Goal: Task Accomplishment & Management: Complete application form

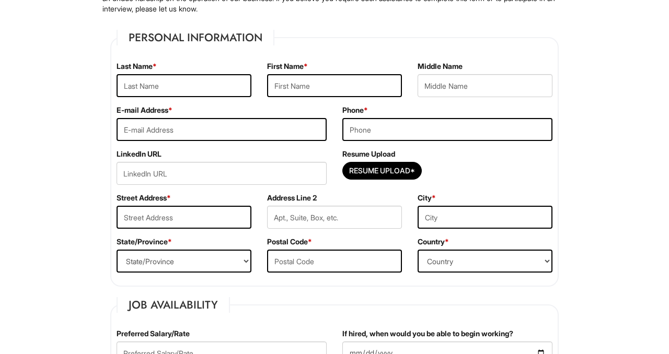
scroll to position [142, 0]
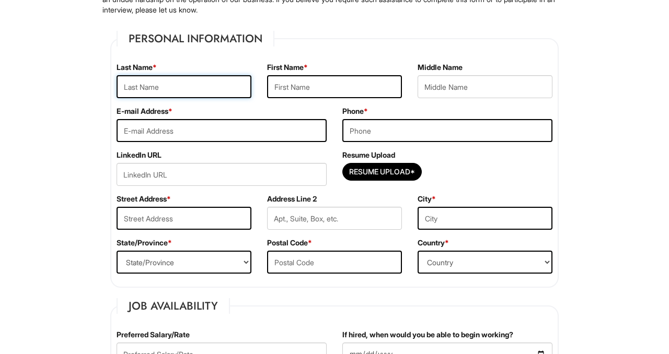
click at [174, 91] on input "text" at bounding box center [183, 86] width 135 height 23
type input "Mishchykha"
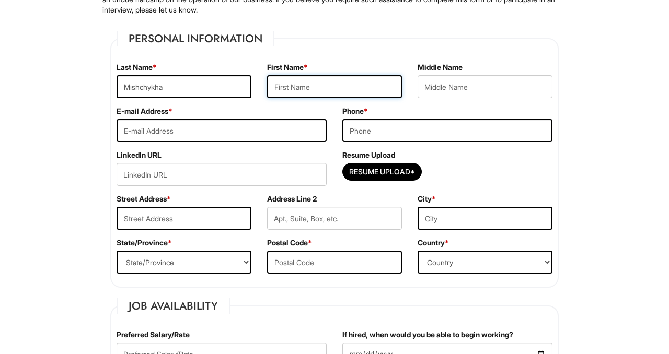
type input "Vira"
type input "8722222417"
type input "[STREET_ADDRESS]"
type input "Naperville"
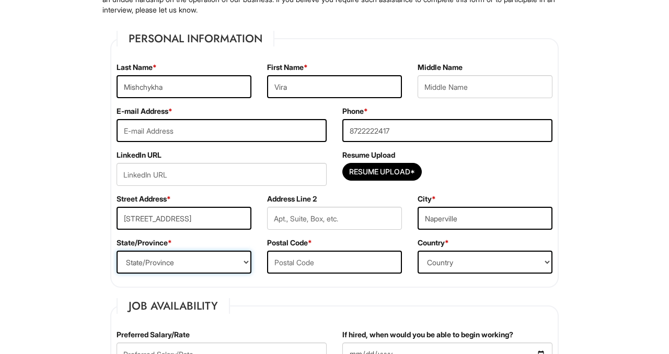
select select "IL"
type input "60540"
select select "[GEOGRAPHIC_DATA]"
click at [243, 129] on input "email" at bounding box center [221, 130] width 210 height 23
type input "[EMAIL_ADDRESS][DOMAIN_NAME]"
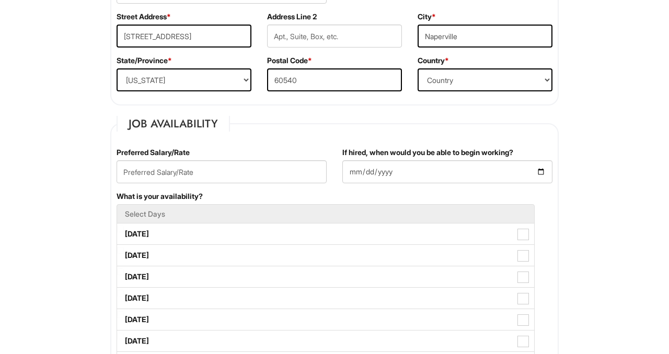
scroll to position [324, 0]
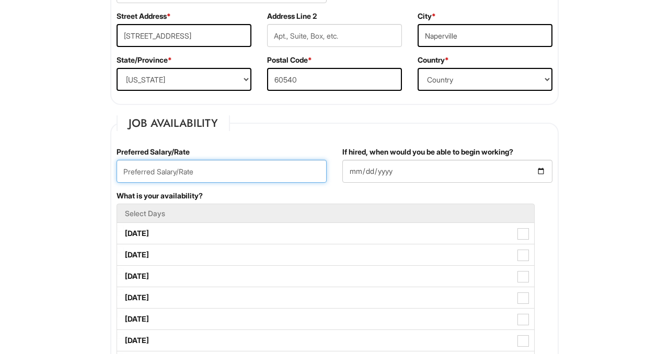
click at [251, 170] on input "text" at bounding box center [221, 171] width 210 height 23
type input "1"
type input "$16.00"
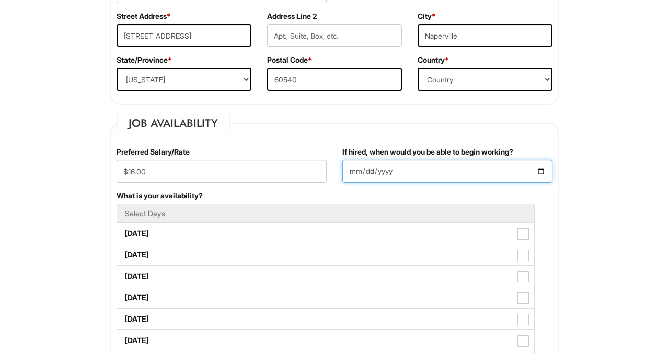
click at [535, 174] on input "If hired, when would you be able to begin working?" at bounding box center [447, 171] width 210 height 23
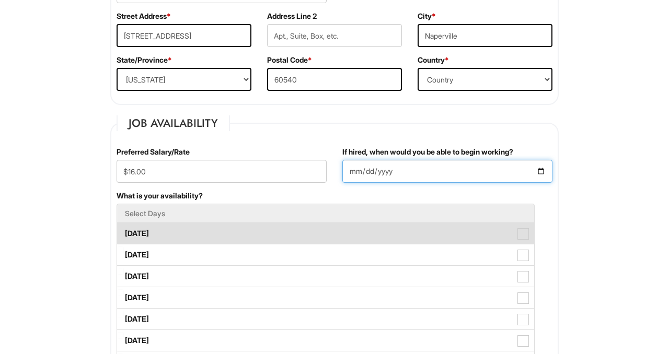
type input "[DATE]"
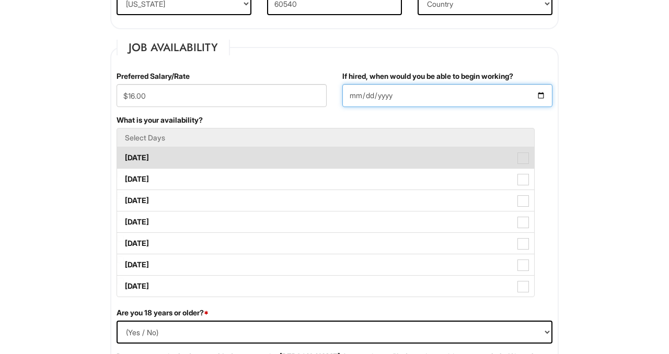
scroll to position [401, 0]
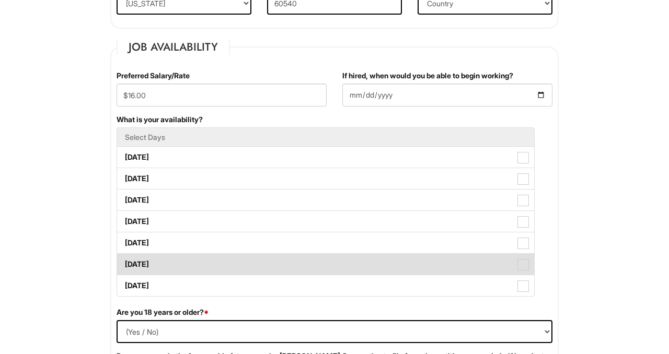
click at [364, 261] on label "[DATE]" at bounding box center [325, 264] width 417 height 21
click at [124, 261] on Available_Saturday "[DATE]" at bounding box center [120, 259] width 7 height 7
checkbox Available_Saturday "true"
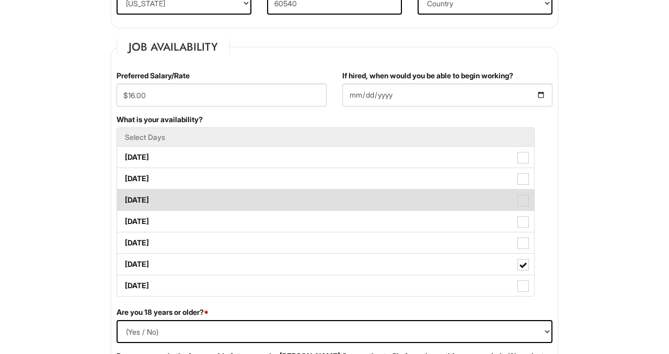
click at [355, 198] on label "[DATE]" at bounding box center [325, 200] width 417 height 21
click at [124, 198] on Available_Wednesday "[DATE]" at bounding box center [120, 195] width 7 height 7
checkbox Available_Wednesday "true"
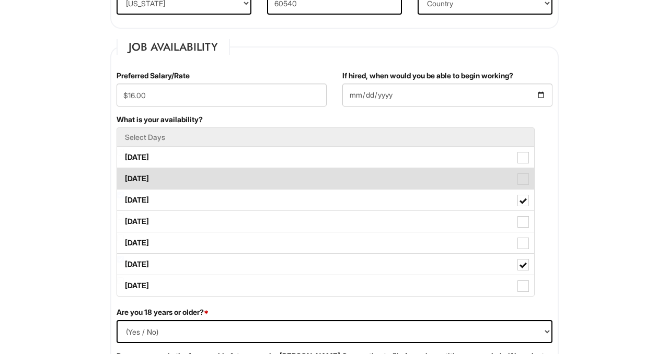
click at [355, 178] on label "[DATE]" at bounding box center [325, 178] width 417 height 21
click at [124, 177] on Available_Tuesday "[DATE]" at bounding box center [120, 173] width 7 height 7
checkbox Available_Tuesday "true"
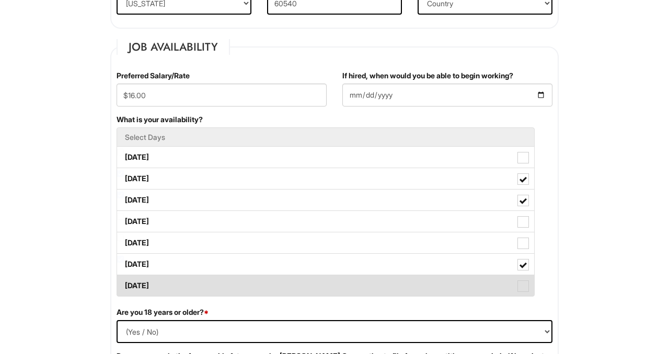
click at [330, 286] on label "[DATE]" at bounding box center [325, 285] width 417 height 21
click at [124, 284] on Available_Sunday "[DATE]" at bounding box center [120, 280] width 7 height 7
click at [330, 286] on label "[DATE]" at bounding box center [325, 285] width 417 height 21
click at [124, 284] on Available_Sunday "[DATE]" at bounding box center [120, 280] width 7 height 7
click at [330, 286] on label "[DATE]" at bounding box center [325, 285] width 417 height 21
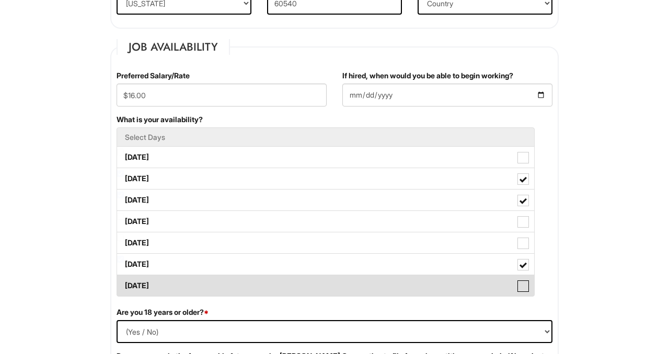
click at [124, 284] on Available_Sunday "[DATE]" at bounding box center [120, 280] width 7 height 7
checkbox Available_Sunday "true"
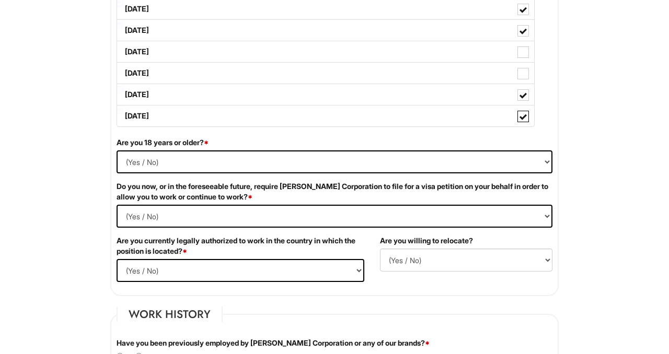
scroll to position [570, 0]
click at [228, 159] on select "(Yes / No) Yes No" at bounding box center [334, 162] width 436 height 23
click at [149, 165] on select "(Yes / No) Yes No" at bounding box center [334, 162] width 436 height 23
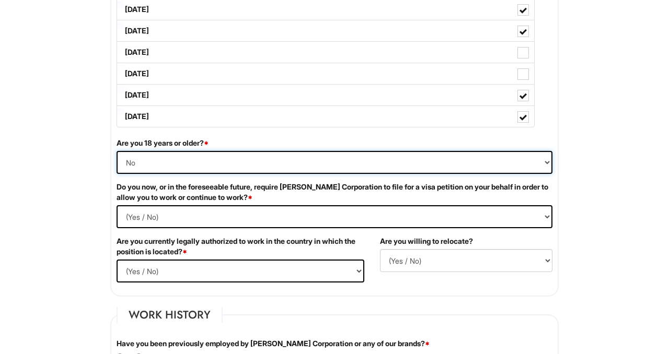
click at [164, 164] on select "(Yes / No) Yes No" at bounding box center [334, 162] width 436 height 23
click at [206, 166] on select "(Yes / No) Yes No" at bounding box center [334, 162] width 436 height 23
select select "No"
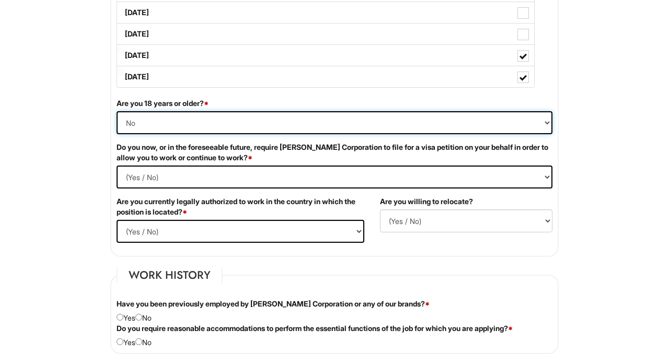
scroll to position [608, 0]
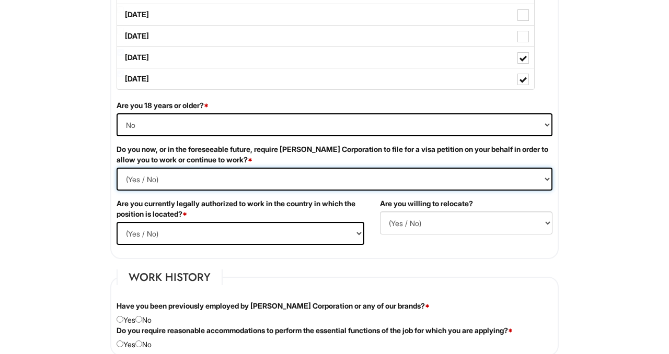
click at [238, 176] on Required "(Yes / No) Yes No" at bounding box center [334, 179] width 436 height 23
select Required "No"
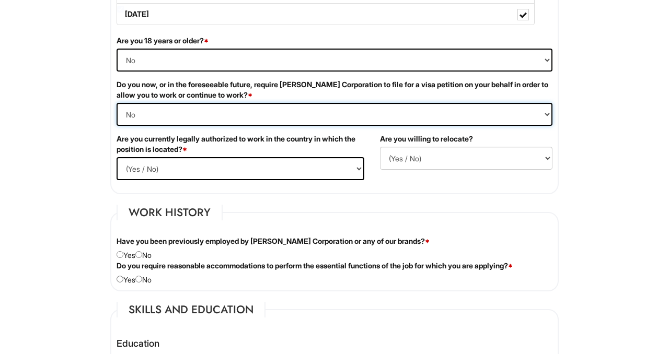
scroll to position [672, 0]
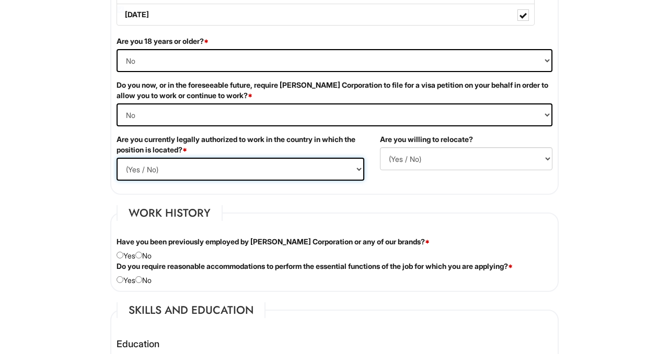
click at [189, 166] on select "(Yes / No) Yes No" at bounding box center [240, 169] width 248 height 23
select select "Yes"
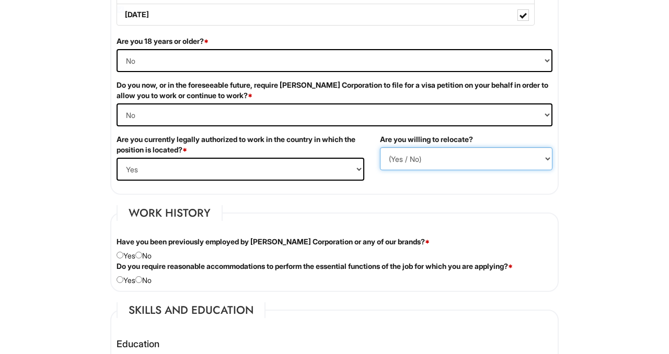
click at [442, 158] on select "(Yes / No) No Yes" at bounding box center [466, 158] width 172 height 23
select select "N"
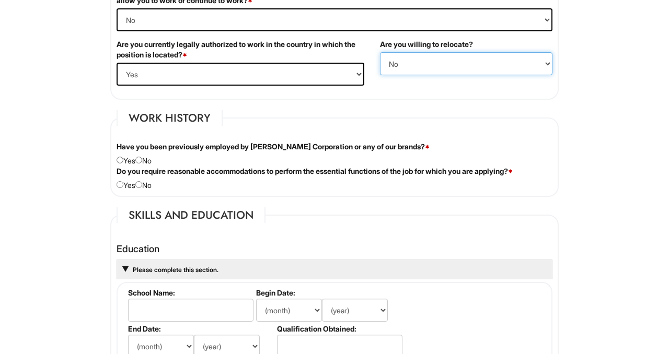
scroll to position [779, 0]
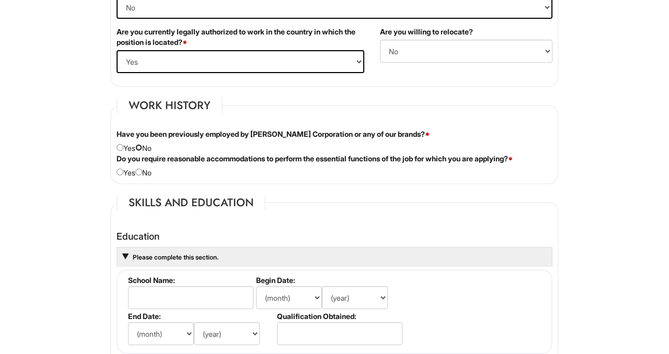
click at [142, 150] on input "radio" at bounding box center [138, 147] width 7 height 7
radio input "true"
click at [142, 171] on input "radio" at bounding box center [138, 172] width 7 height 7
radio input "true"
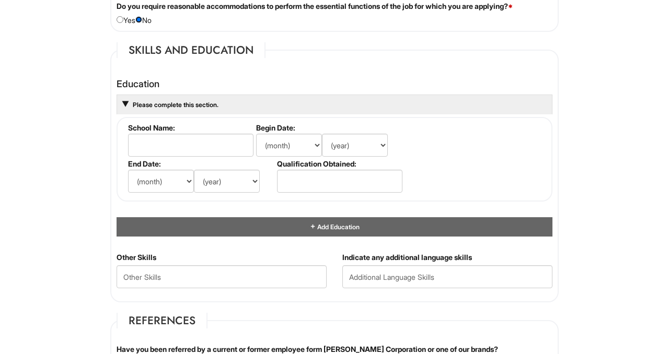
scroll to position [940, 0]
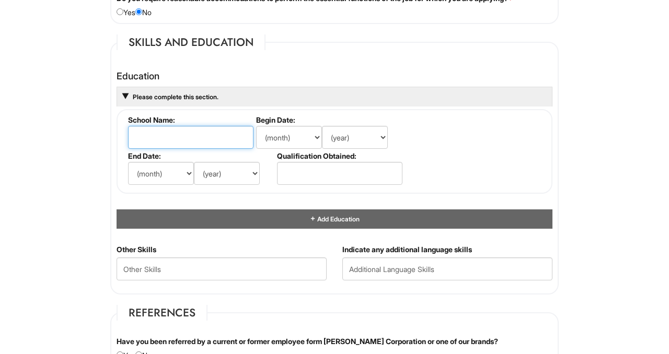
click at [162, 138] on input "text" at bounding box center [190, 137] width 125 height 23
click at [71, 149] on html "Please Complete This Form 1 2 3 All Retail Positions, A|X Outlet PLEASE COMPLET…" at bounding box center [334, 80] width 669 height 2041
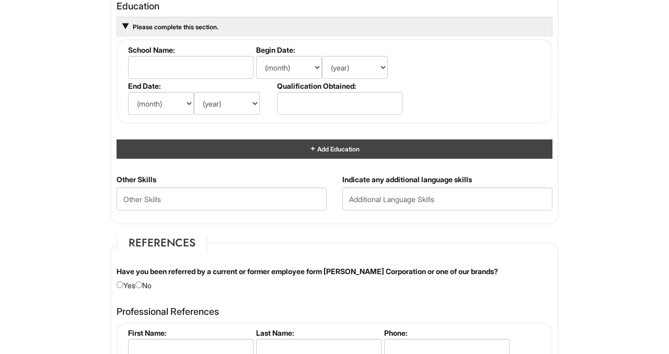
scroll to position [1013, 0]
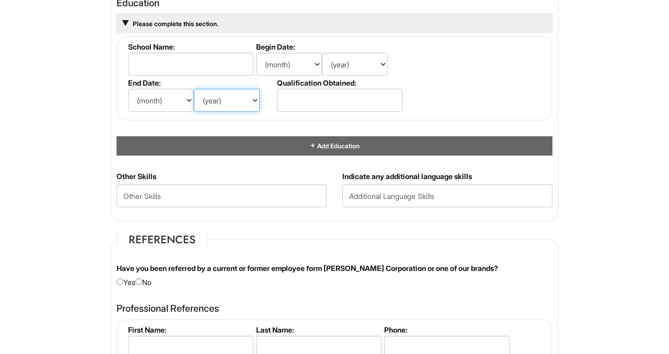
click at [252, 106] on select "(year) 2029 2028 2027 2026 2025 2024 2023 2022 2021 2020 2019 2018 2017 2016 20…" at bounding box center [227, 100] width 66 height 23
click at [301, 102] on input "text" at bounding box center [339, 100] width 125 height 23
click at [205, 66] on input "text" at bounding box center [190, 64] width 125 height 23
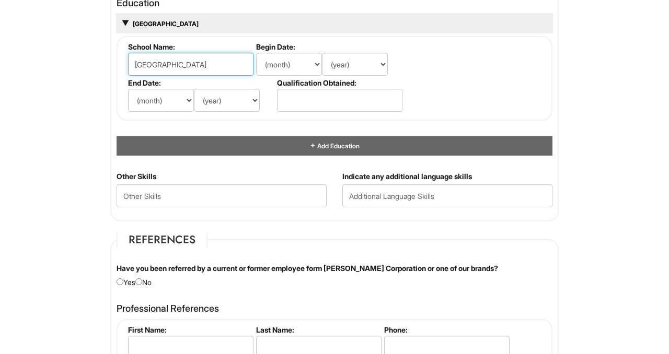
type input "[GEOGRAPHIC_DATA]"
click at [288, 59] on select "(month) Jan Feb Mar Apr May Jun [DATE] Aug Sep Oct Nov Dec" at bounding box center [289, 64] width 66 height 23
select select "8"
click at [359, 64] on select "(year) 2029 2028 2027 2026 2025 2024 2023 2022 2021 2020 2019 2018 2017 2016 20…" at bounding box center [355, 64] width 66 height 23
select select "2022"
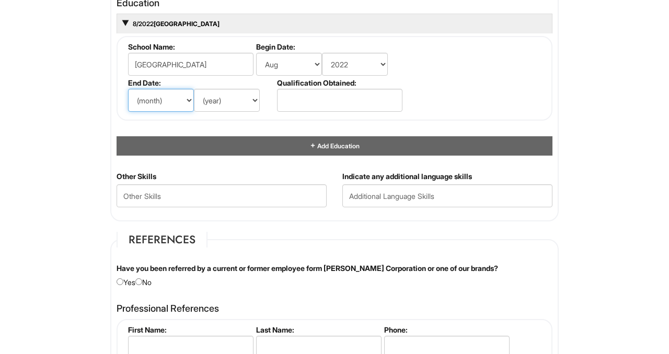
click at [166, 99] on select "(month) Jan Feb Mar Apr May Jun [DATE] Aug Sep Oct Nov Dec" at bounding box center [161, 100] width 66 height 23
select select "5"
click at [229, 90] on select "(year) 2029 2028 2027 2026 2025 2024 2023 2022 2021 2020 2019 2018 2017 2016 20…" at bounding box center [227, 100] width 66 height 23
select select "2026"
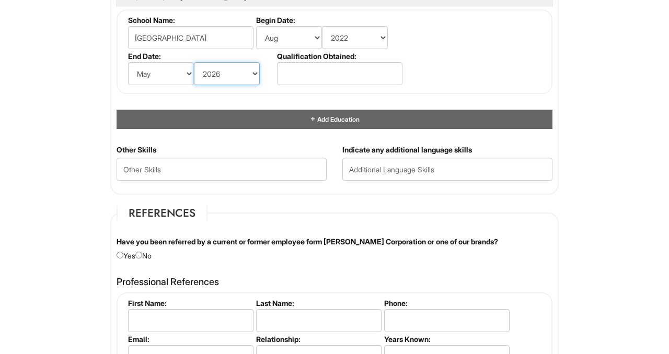
scroll to position [1041, 0]
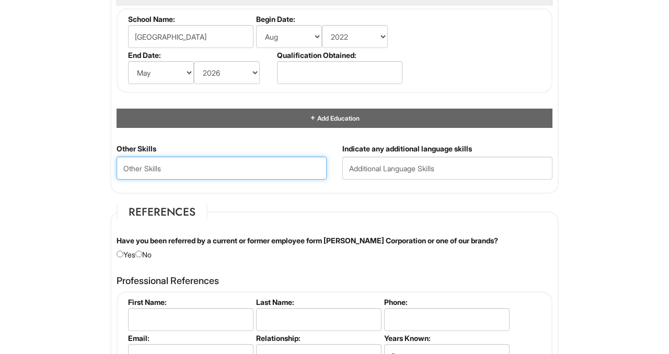
click at [248, 168] on Skills "text" at bounding box center [221, 168] width 210 height 23
type Skills "c"
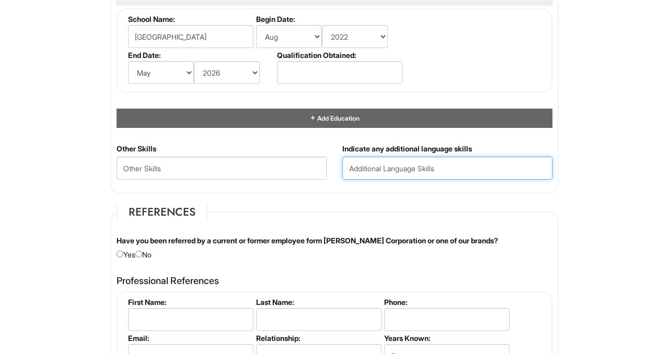
click at [415, 167] on input "text" at bounding box center [447, 168] width 210 height 23
type input "r"
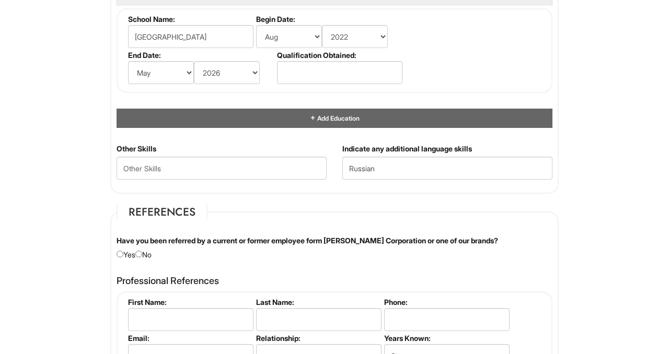
click at [524, 202] on div "Personal Information Last Name * Mishchykha First Name * [PERSON_NAME] Middle N…" at bounding box center [334, 8] width 464 height 1775
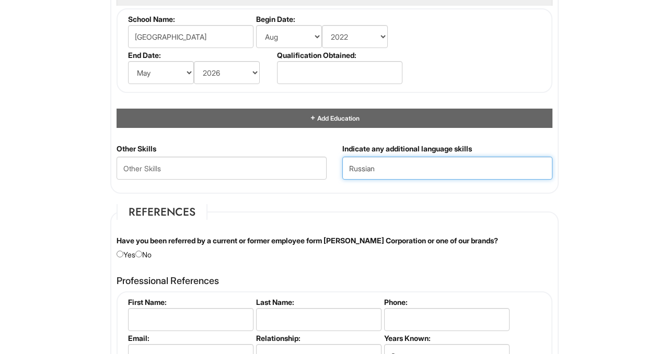
click at [401, 168] on input "Russian" at bounding box center [447, 168] width 210 height 23
type input "Russian, Ukrainian"
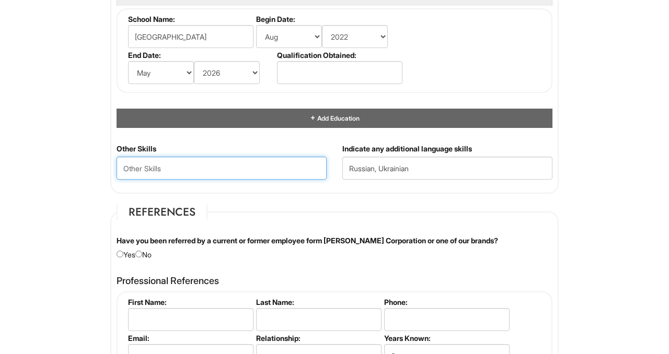
click at [124, 163] on Skills "text" at bounding box center [221, 168] width 210 height 23
click at [184, 173] on Skills "Communication, Teamwork," at bounding box center [221, 168] width 210 height 23
click at [186, 168] on Skills "Communication, Teamwork," at bounding box center [221, 168] width 210 height 23
click at [238, 169] on Skills "Communication, teamwork," at bounding box center [221, 168] width 210 height 23
click at [234, 167] on Skills "Communication, teamwork, cashiere" at bounding box center [221, 168] width 210 height 23
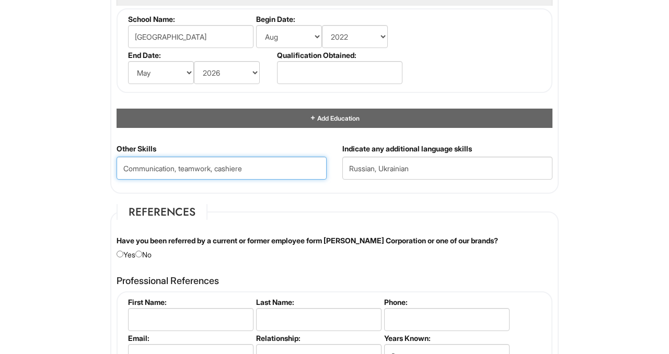
drag, startPoint x: 253, startPoint y: 169, endPoint x: 217, endPoint y: 169, distance: 35.5
click at [217, 169] on Skills "Communication, teamwork, cashiere" at bounding box center [221, 168] width 210 height 23
click at [277, 168] on Skills "Communication, teamwork, cashier expierience" at bounding box center [221, 168] width 210 height 23
drag, startPoint x: 290, startPoint y: 170, endPoint x: 247, endPoint y: 172, distance: 42.9
click at [247, 172] on Skills "Communication, teamwork, cashier expierience" at bounding box center [221, 168] width 210 height 23
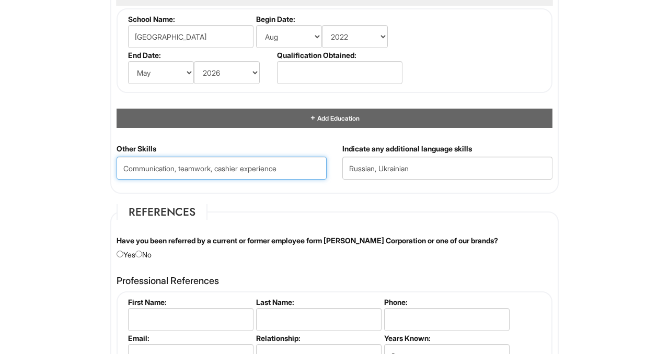
drag, startPoint x: 286, startPoint y: 168, endPoint x: 248, endPoint y: 168, distance: 38.7
click at [248, 168] on Skills "Communication, teamwork, cashier experience" at bounding box center [221, 168] width 210 height 23
click at [219, 168] on Skills "Communication, teamwork, cashier" at bounding box center [221, 168] width 210 height 23
paste Skills "experience"
click at [295, 172] on Skills "Communication, teamwork, experience in cashier" at bounding box center [221, 168] width 210 height 23
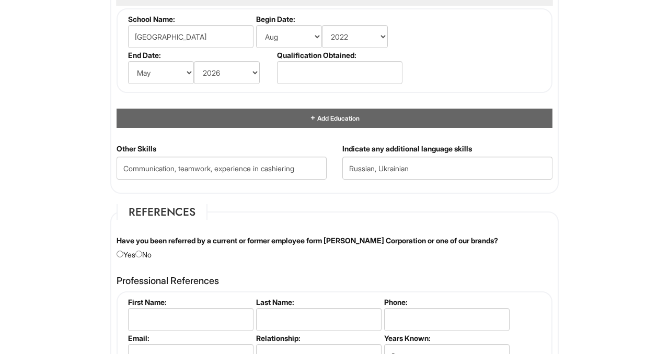
click at [215, 207] on fieldset "References Have you been referred by a current or former employee form [PERSON_…" at bounding box center [334, 351] width 448 height 294
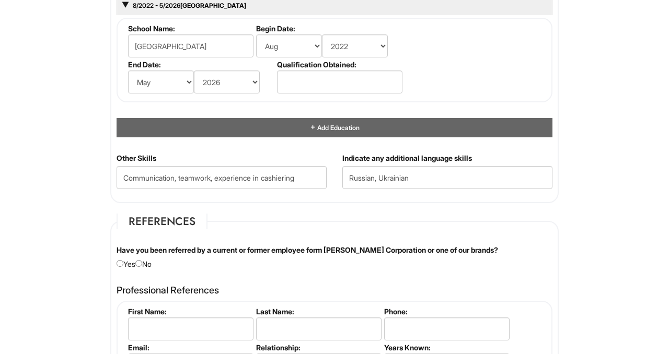
scroll to position [1031, 0]
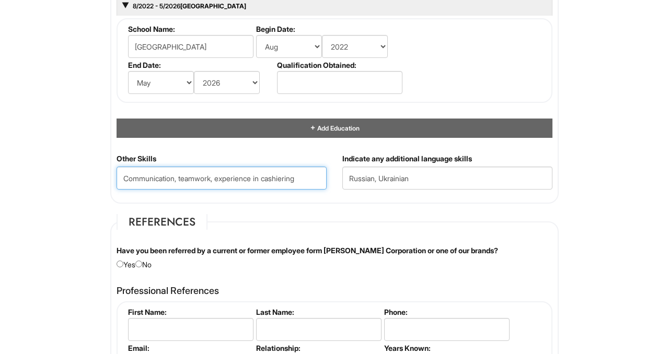
click at [305, 181] on Skills "Communication, teamwork, experience in cashiering" at bounding box center [221, 178] width 210 height 23
type Skills "Communication, teamwork, experience in cashiering, customer service, problem so…"
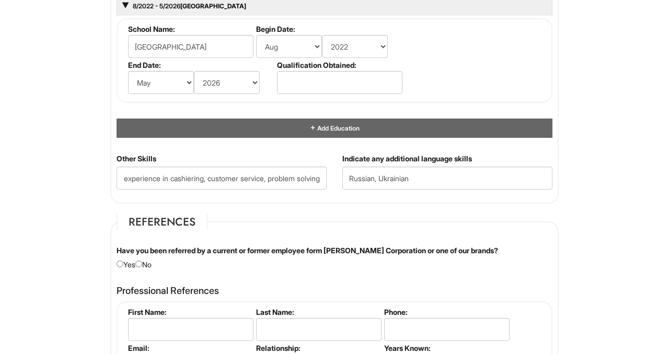
click at [290, 224] on fieldset "References Have you been referred by a current or former employee form [PERSON_…" at bounding box center [334, 361] width 448 height 294
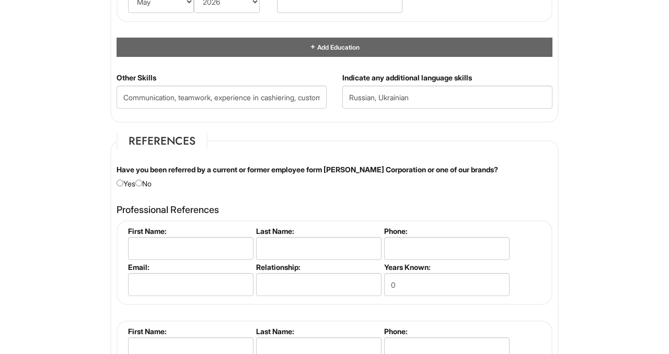
scroll to position [1111, 0]
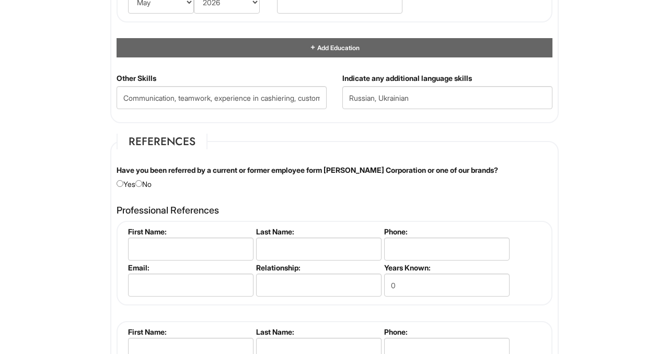
click at [142, 183] on input "radio" at bounding box center [138, 183] width 7 height 7
radio input "true"
click at [119, 183] on input "radio" at bounding box center [119, 183] width 7 height 7
radio input "true"
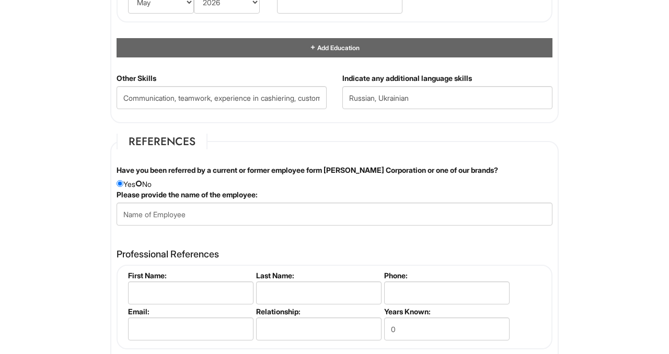
click at [142, 186] on input "radio" at bounding box center [138, 183] width 7 height 7
radio input "true"
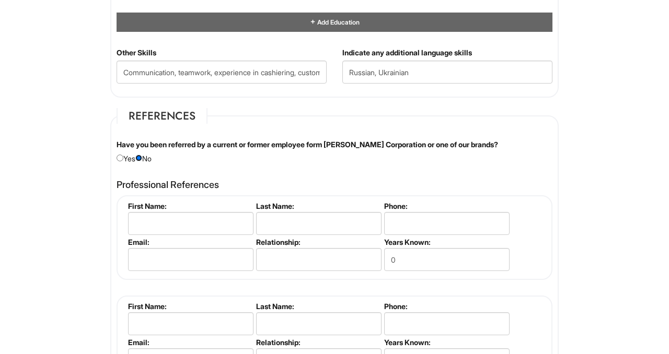
scroll to position [1138, 0]
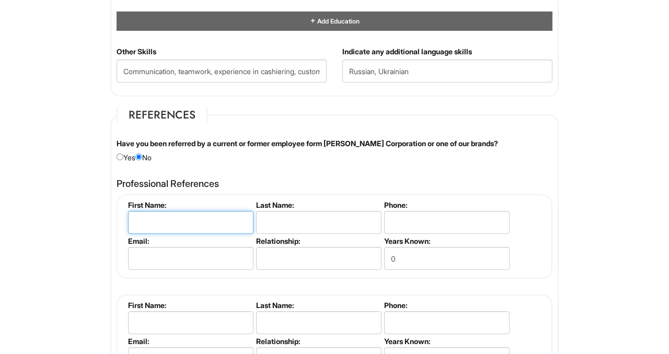
click at [160, 232] on input "text" at bounding box center [190, 222] width 125 height 23
click at [207, 184] on h4 "Professional References" at bounding box center [334, 184] width 436 height 10
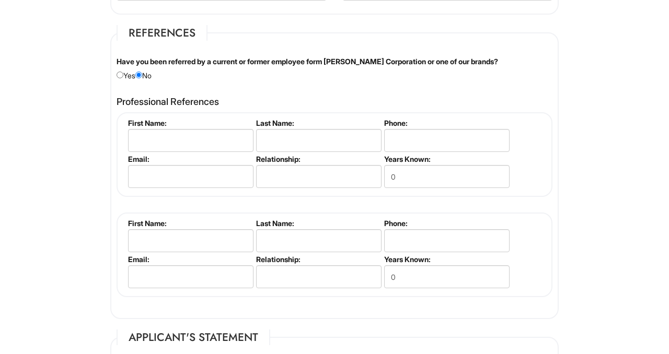
scroll to position [1220, 0]
click at [398, 178] on input "0" at bounding box center [446, 176] width 125 height 23
click at [156, 142] on input "text" at bounding box center [190, 140] width 125 height 23
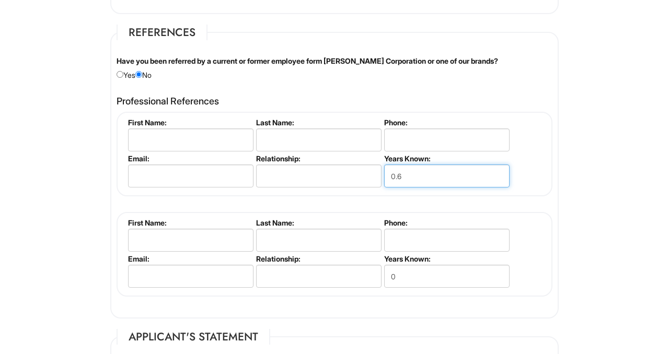
drag, startPoint x: 424, startPoint y: 179, endPoint x: 359, endPoint y: 182, distance: 64.9
click at [360, 118] on ul "First Name: Last Name: Phone: Email: Relationship: Years Known: 0.6" at bounding box center [335, 118] width 421 height 0
type input "0"
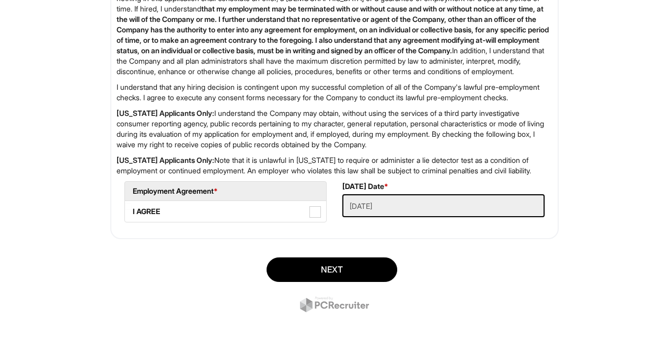
scroll to position [1711, 0]
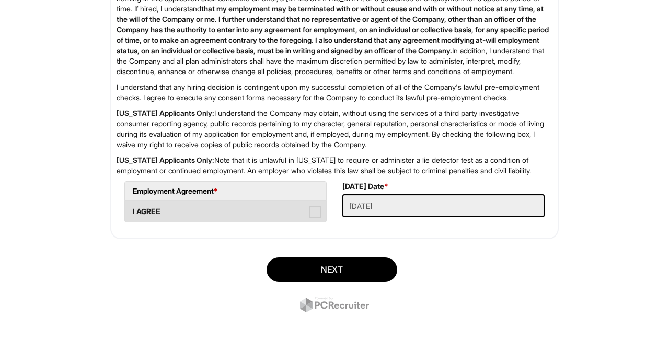
click at [312, 218] on span at bounding box center [314, 211] width 11 height 11
click at [132, 210] on AGREE "I AGREE" at bounding box center [128, 206] width 7 height 7
checkbox AGREE "true"
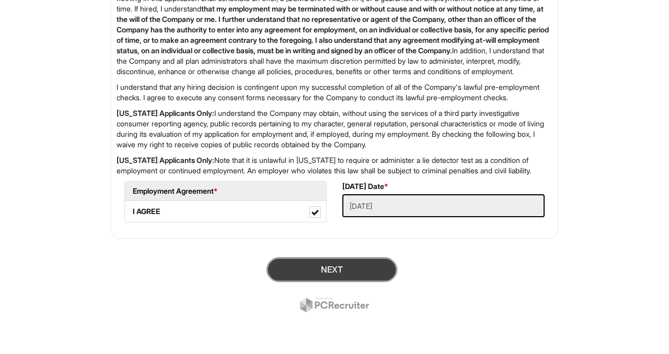
click at [336, 282] on button "Next" at bounding box center [331, 270] width 131 height 25
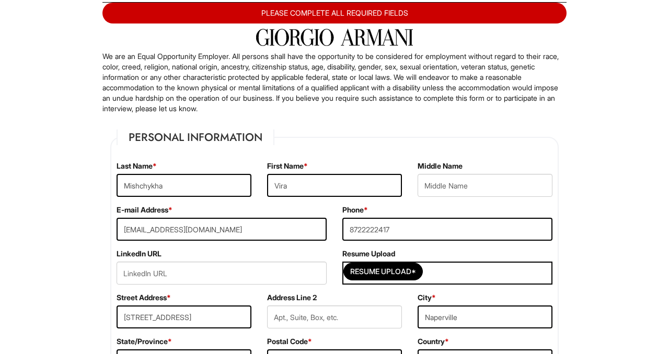
click at [176, 178] on input "Mishchykha" at bounding box center [183, 185] width 135 height 23
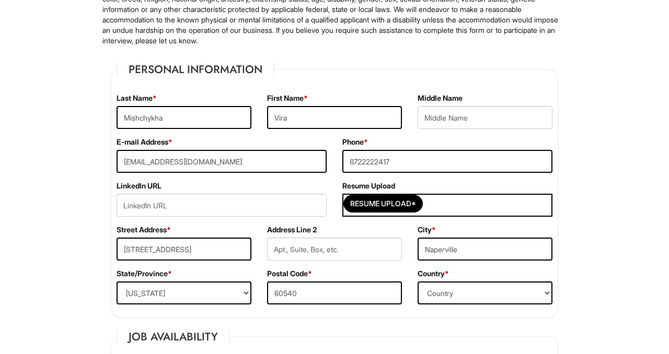
scroll to position [134, 0]
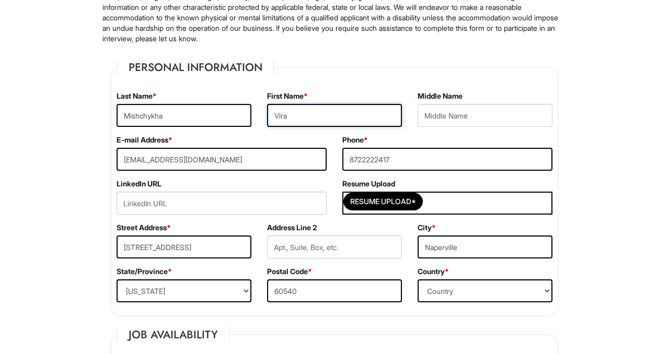
click at [370, 116] on input "Vira" at bounding box center [334, 115] width 135 height 23
click at [365, 80] on fieldset "Personal Information Last Name * Mishchykha First Name * [PERSON_NAME] Middle N…" at bounding box center [334, 188] width 448 height 257
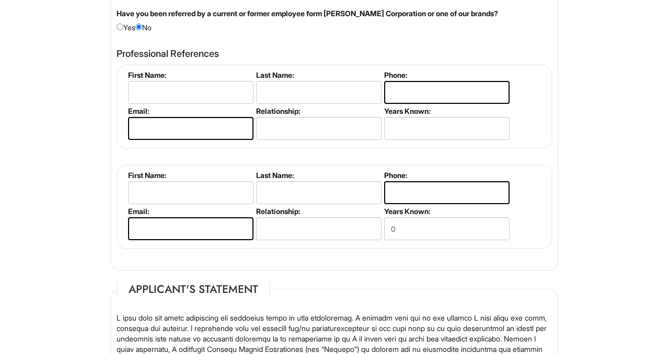
scroll to position [1303, 0]
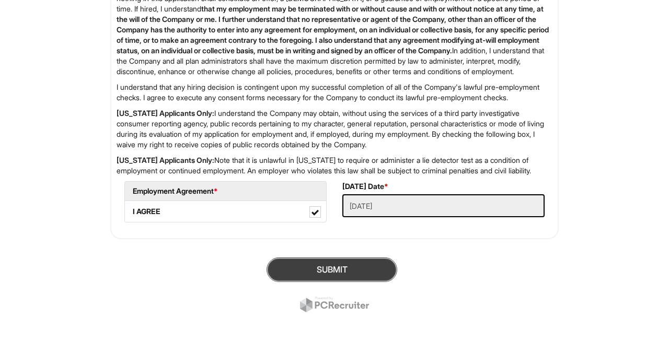
click at [333, 270] on button "SUBMIT" at bounding box center [331, 270] width 131 height 25
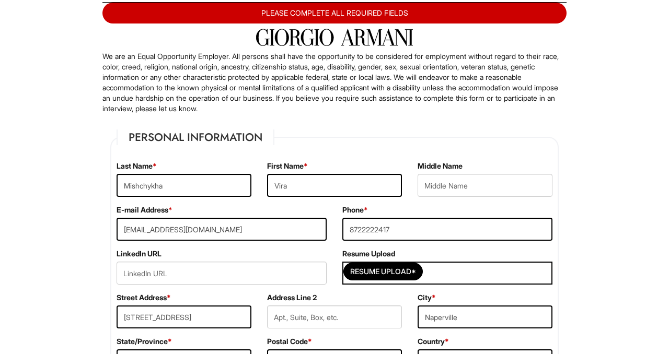
click at [330, 295] on div "Address Line 2" at bounding box center [334, 315] width 150 height 44
click at [305, 190] on input "Vira" at bounding box center [334, 185] width 135 height 23
type input "Vira"
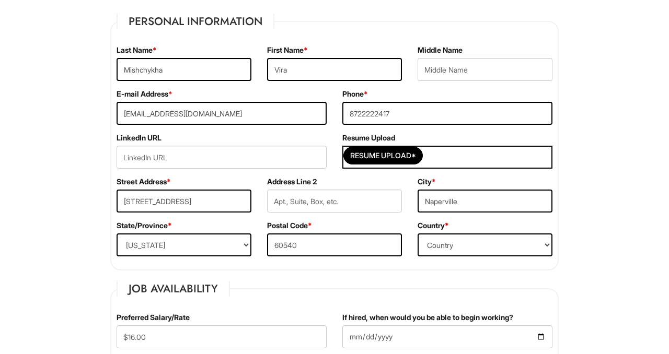
scroll to position [185, 0]
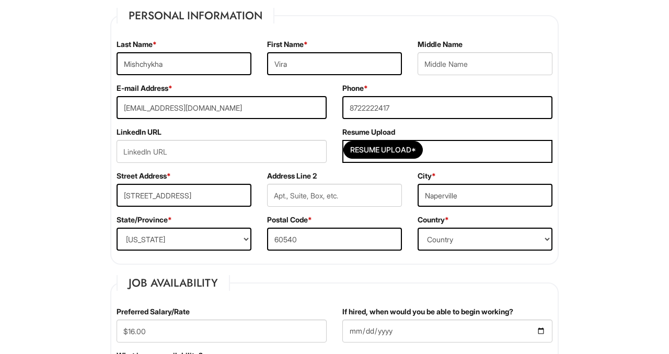
click at [288, 177] on label "Address Line 2" at bounding box center [292, 176] width 50 height 10
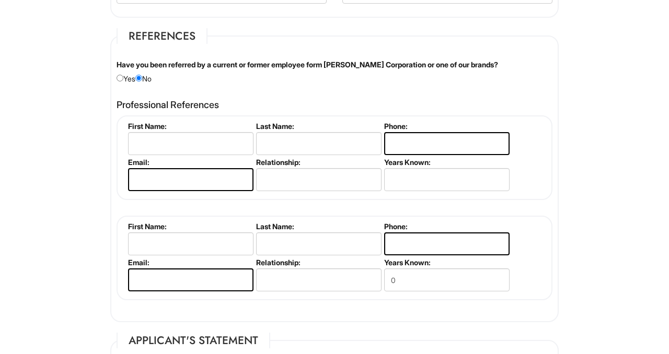
scroll to position [1235, 0]
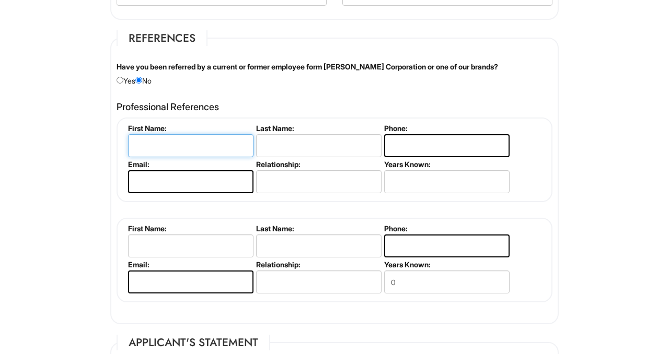
click at [197, 141] on input "text" at bounding box center [190, 145] width 125 height 23
click at [150, 148] on input "text" at bounding box center [190, 145] width 125 height 23
type input "Andrii"
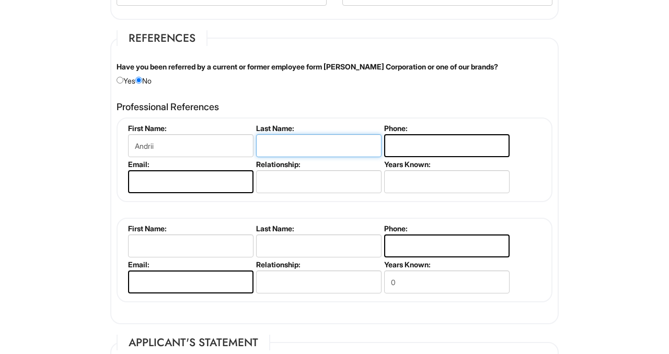
click at [299, 149] on input "text" at bounding box center [318, 145] width 125 height 23
type input "Mishchykha"
click at [410, 146] on input "tel" at bounding box center [446, 145] width 125 height 23
type input "8727720967"
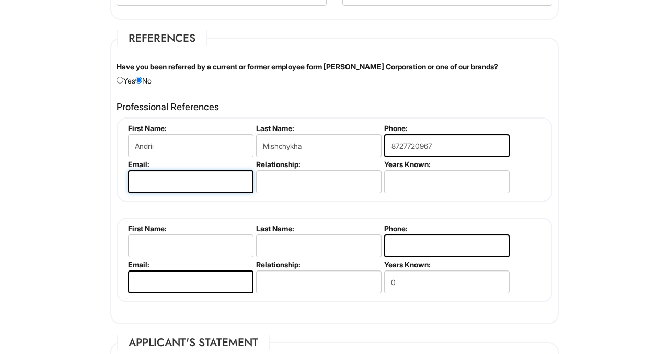
click at [168, 185] on input "email" at bounding box center [190, 181] width 125 height 23
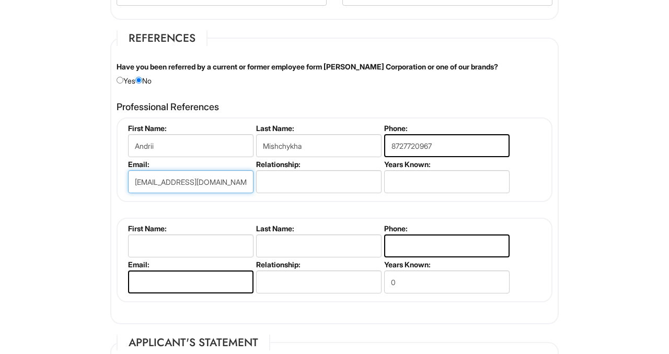
type input "[EMAIL_ADDRESS][DOMAIN_NAME]"
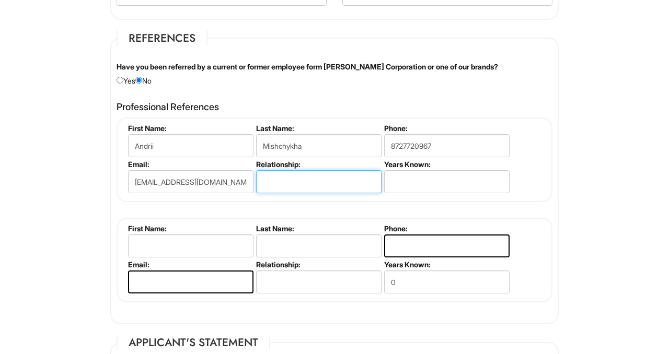
click at [283, 179] on input "text" at bounding box center [318, 181] width 125 height 23
type input "b"
type input "co worker"
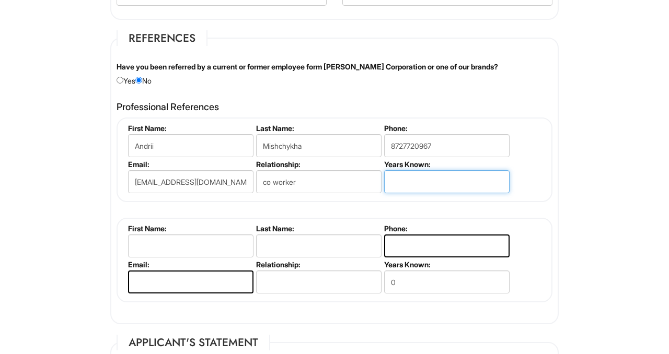
click at [432, 191] on input "text" at bounding box center [446, 181] width 125 height 23
type input "1"
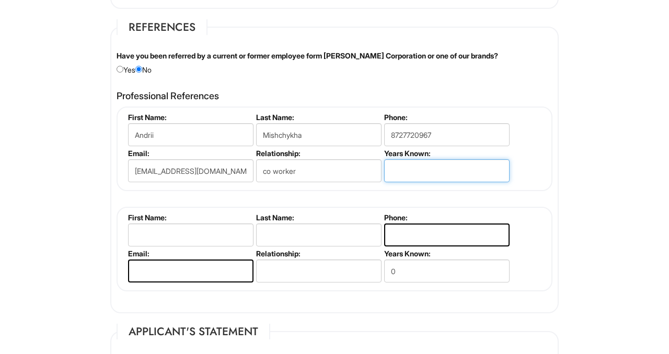
scroll to position [1246, 0]
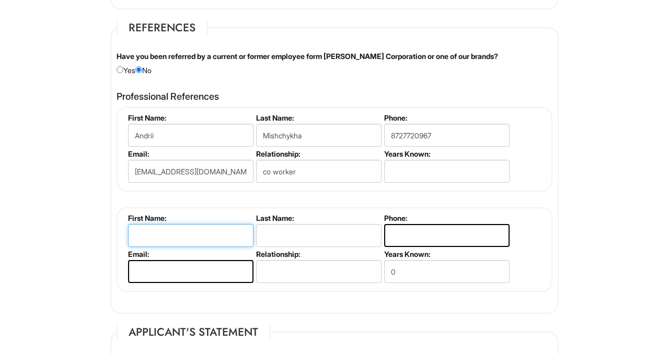
click at [213, 229] on input "text" at bounding box center [190, 235] width 125 height 23
type input "[PERSON_NAME]"
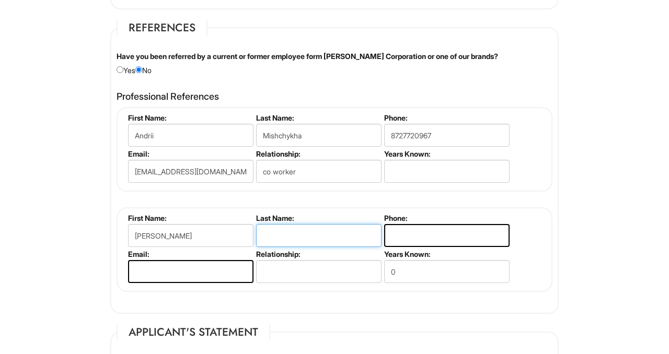
click at [308, 233] on input "text" at bounding box center [318, 235] width 125 height 23
click at [400, 235] on input "tel" at bounding box center [446, 235] width 125 height 23
type input "7737580981"
click at [157, 277] on input "email" at bounding box center [190, 271] width 125 height 23
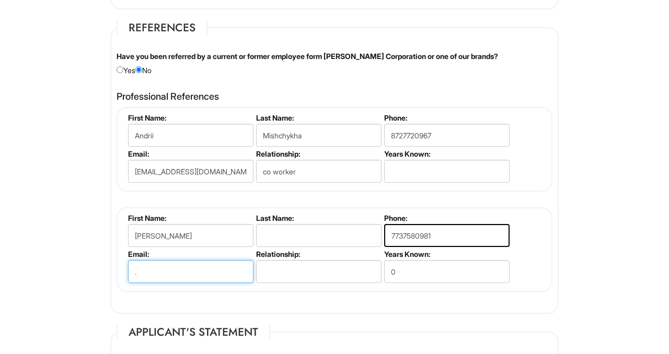
type input "."
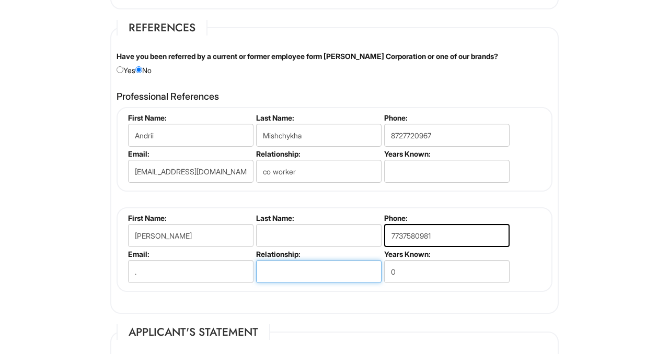
click at [302, 276] on input "text" at bounding box center [318, 271] width 125 height 23
type input "manager"
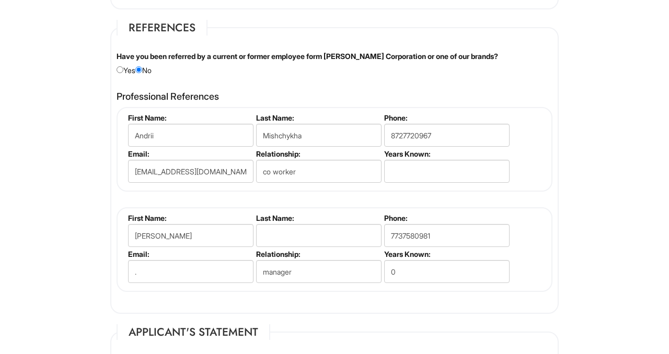
click at [528, 269] on fieldset "First Name: [PERSON_NAME] Last Name: Phone: [PHONE_NUMBER] Email: . Relationshi…" at bounding box center [334, 249] width 436 height 85
click at [450, 276] on input "0" at bounding box center [446, 271] width 125 height 23
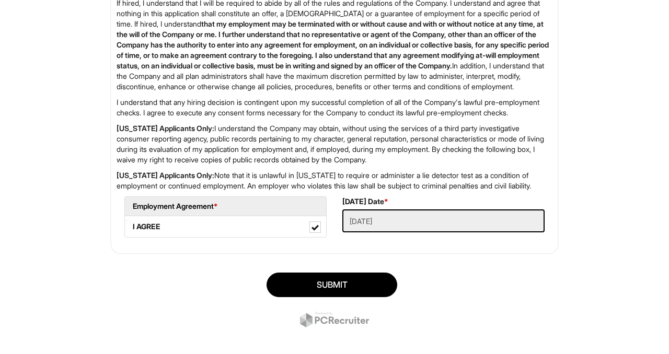
scroll to position [1749, 0]
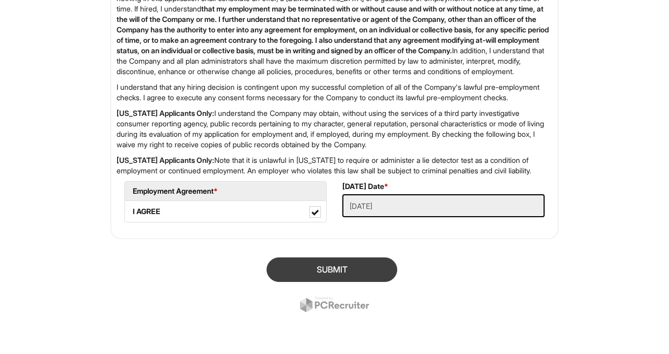
type input "0.6"
click at [344, 266] on button "SUBMIT" at bounding box center [331, 270] width 131 height 25
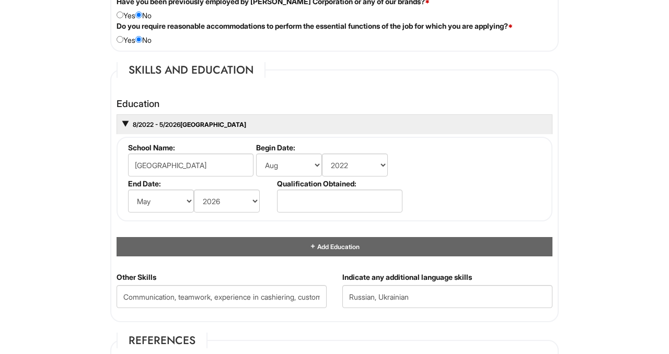
scroll to position [842, 0]
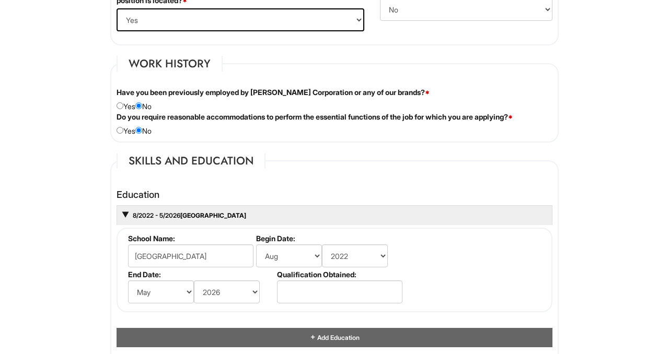
click at [446, 136] on fieldset "Work History Have you been previously employed by [PERSON_NAME] Corporation or …" at bounding box center [334, 99] width 448 height 87
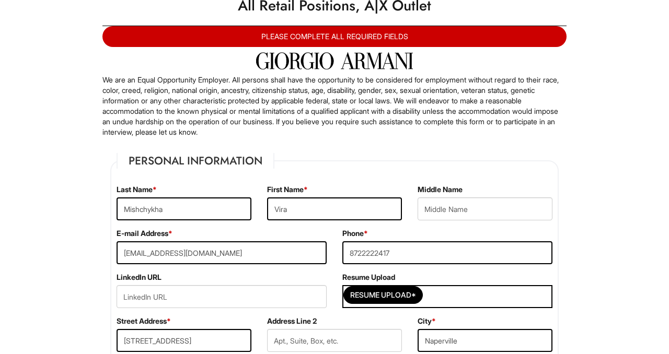
scroll to position [0, 0]
